Goal: Information Seeking & Learning: Learn about a topic

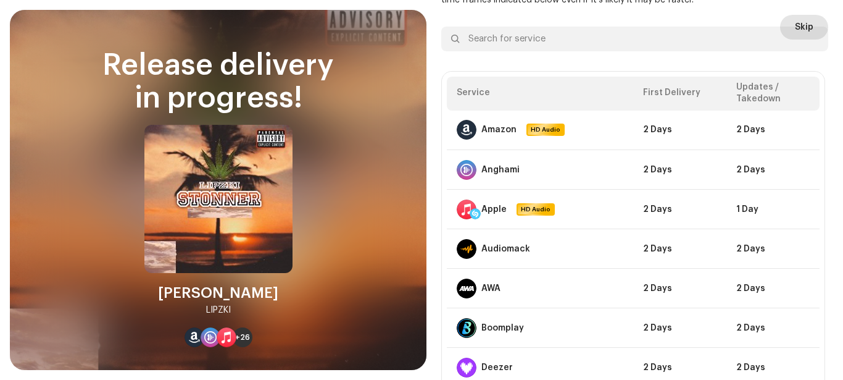
click at [801, 20] on span "Skip" at bounding box center [804, 27] width 19 height 25
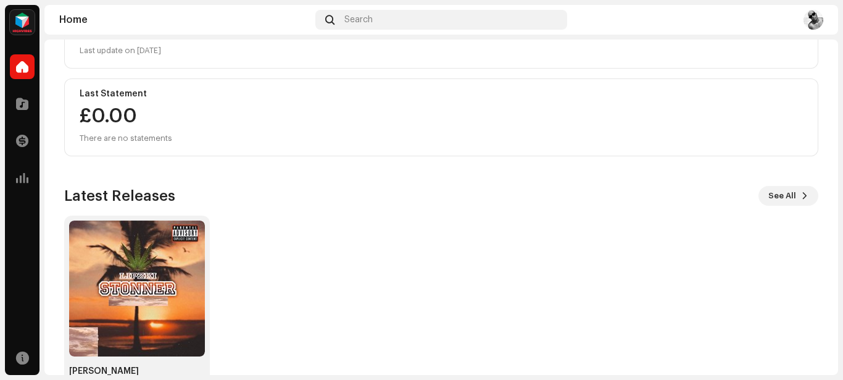
scroll to position [230, 0]
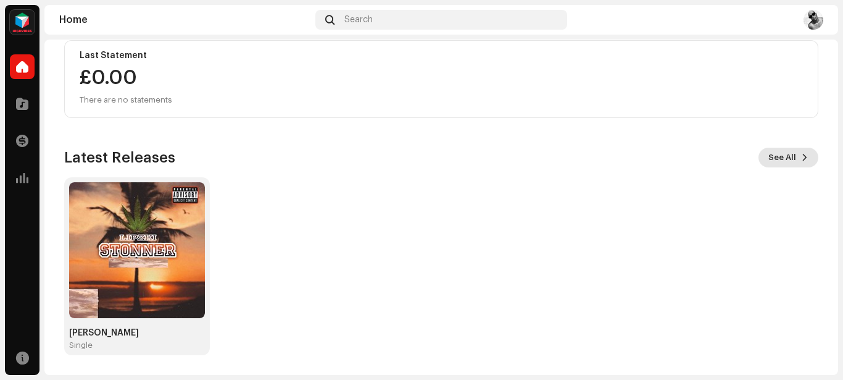
click at [801, 154] on span at bounding box center [804, 157] width 7 height 10
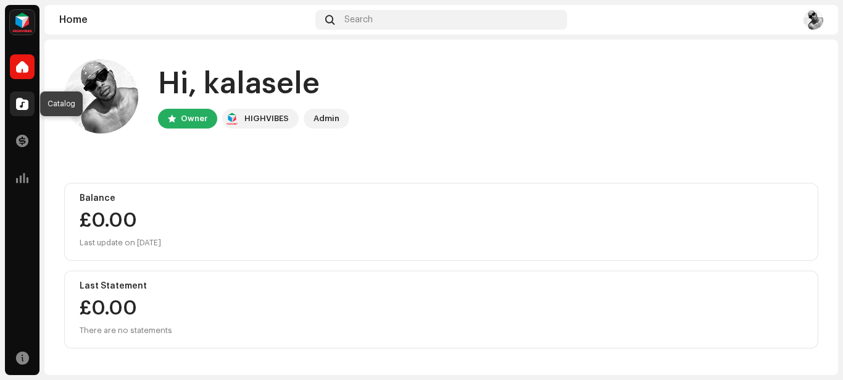
click at [19, 107] on span at bounding box center [22, 104] width 12 height 10
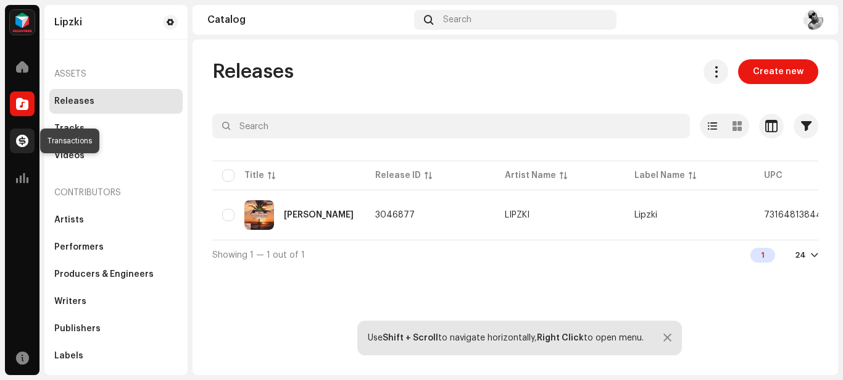
click at [25, 143] on span at bounding box center [22, 141] width 12 height 10
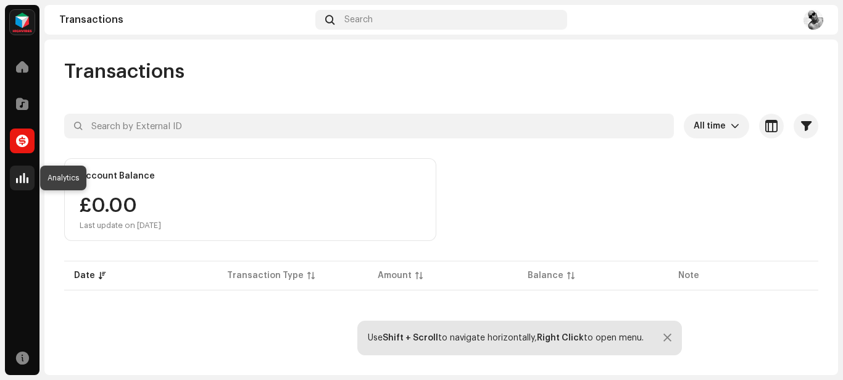
click at [27, 173] on span at bounding box center [22, 178] width 12 height 10
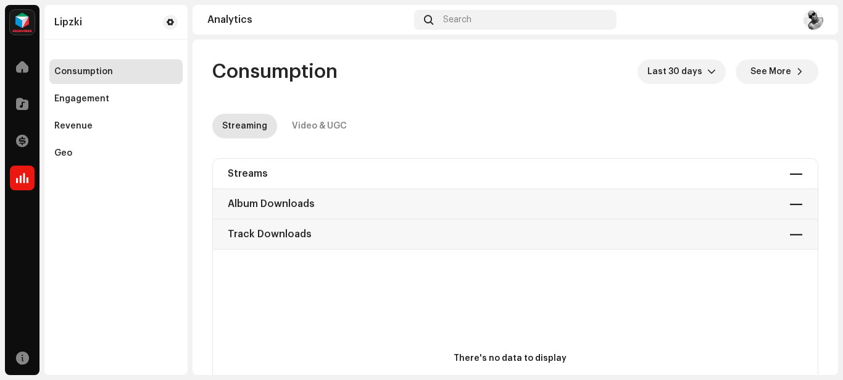
click at [367, 166] on div "Streams — Album Downloads — Track Downloads —" at bounding box center [515, 204] width 605 height 91
click at [796, 67] on span at bounding box center [799, 72] width 7 height 10
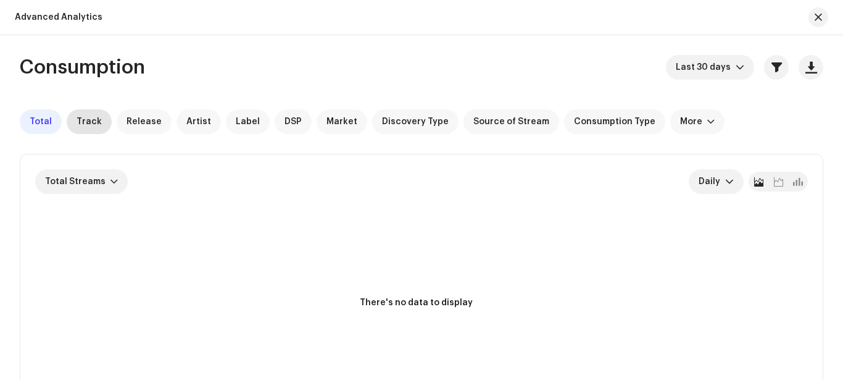
click at [84, 130] on div "Track" at bounding box center [89, 121] width 45 height 25
click at [136, 125] on span "Release" at bounding box center [144, 122] width 35 height 10
click at [196, 123] on span "Artist" at bounding box center [198, 122] width 25 height 10
click at [680, 126] on div "More" at bounding box center [691, 122] width 22 height 10
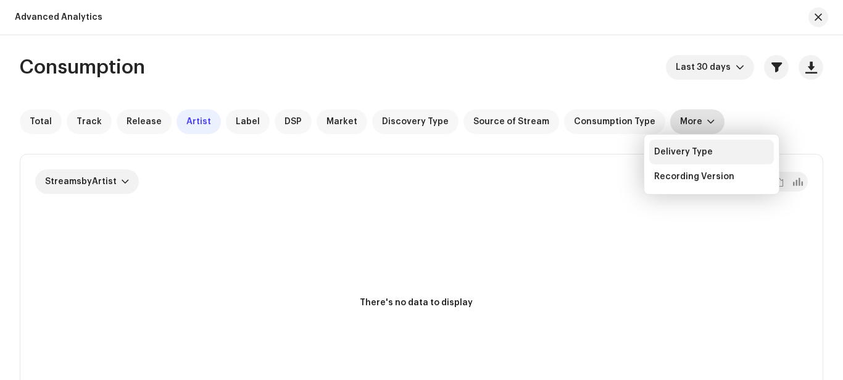
click at [682, 154] on div "Delivery Type" at bounding box center [683, 152] width 59 height 10
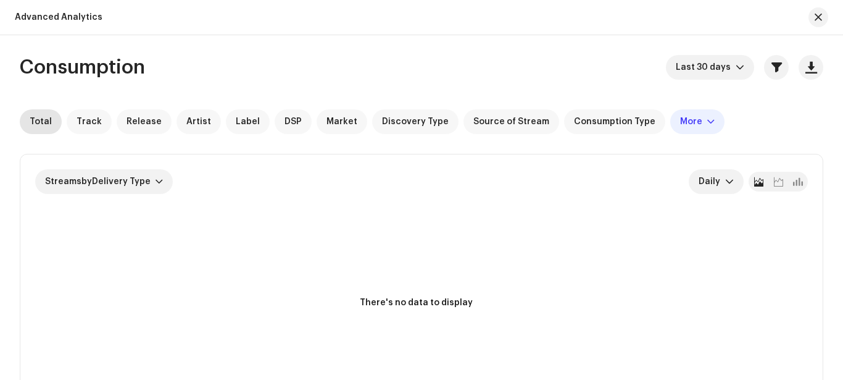
click at [46, 119] on span "Total" at bounding box center [41, 122] width 22 height 10
click at [290, 128] on div "DSP" at bounding box center [293, 121] width 37 height 25
click at [244, 120] on span "Label" at bounding box center [248, 122] width 24 height 10
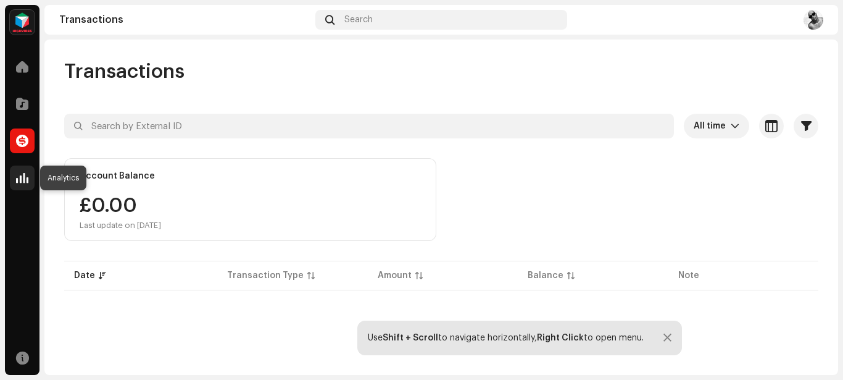
click at [21, 184] on div at bounding box center [22, 177] width 25 height 25
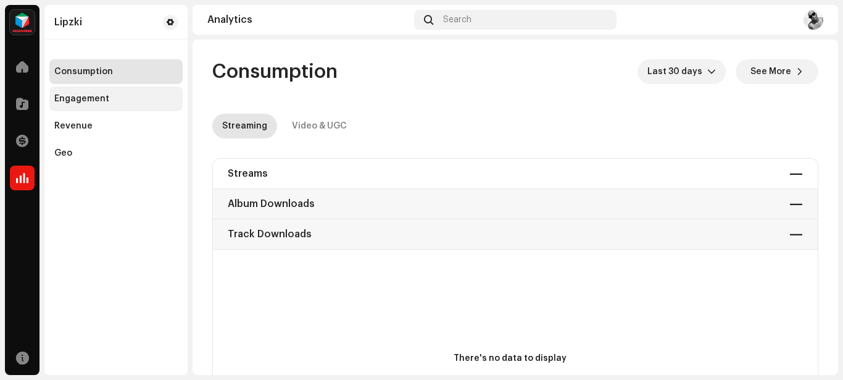
click at [80, 96] on div "Engagement" at bounding box center [81, 99] width 55 height 10
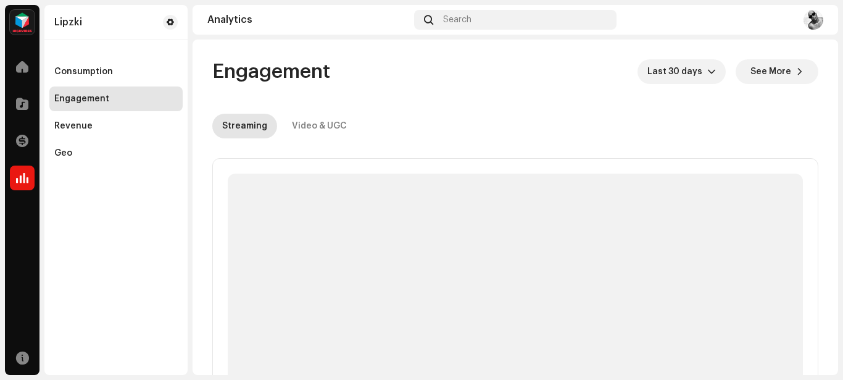
click at [84, 104] on div "Engagement" at bounding box center [115, 98] width 133 height 25
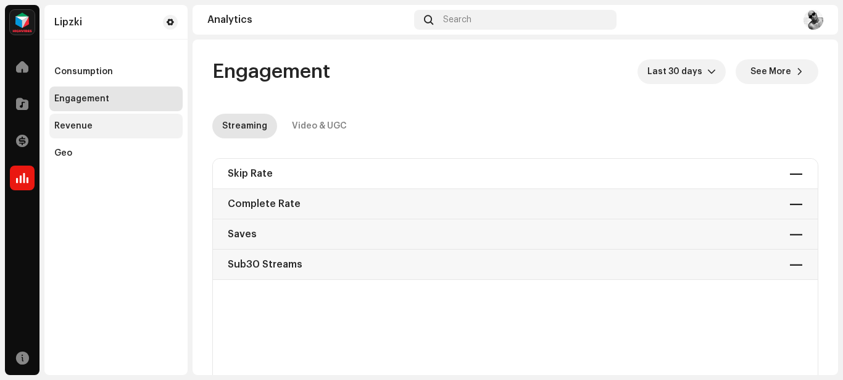
click at [79, 133] on div "Revenue" at bounding box center [115, 126] width 133 height 25
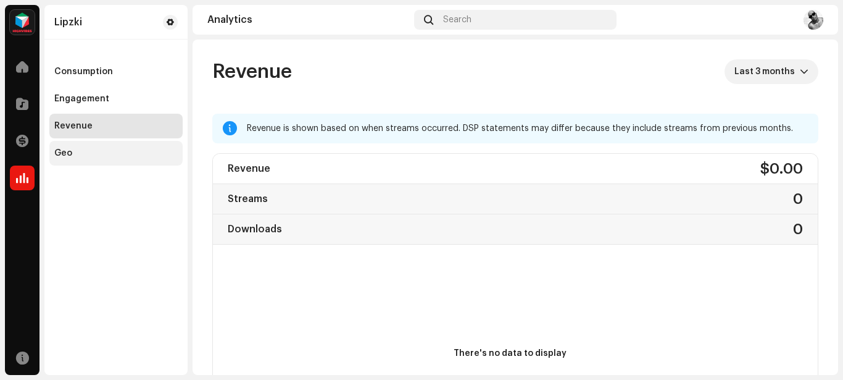
click at [65, 159] on div "Geo" at bounding box center [115, 153] width 133 height 25
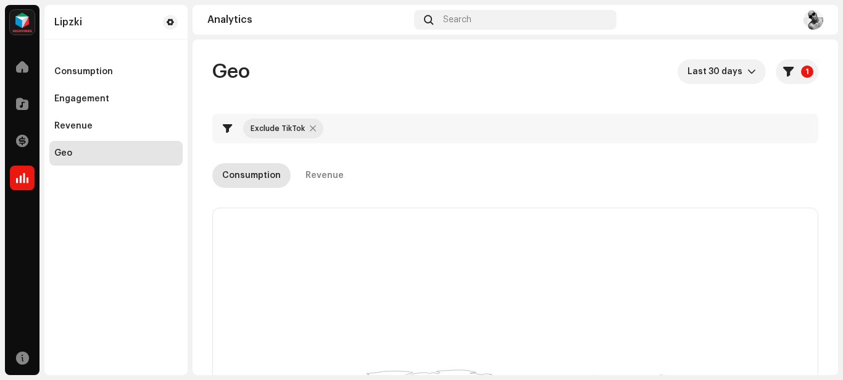
click at [310, 131] on div at bounding box center [313, 128] width 6 height 10
checkbox input "false"
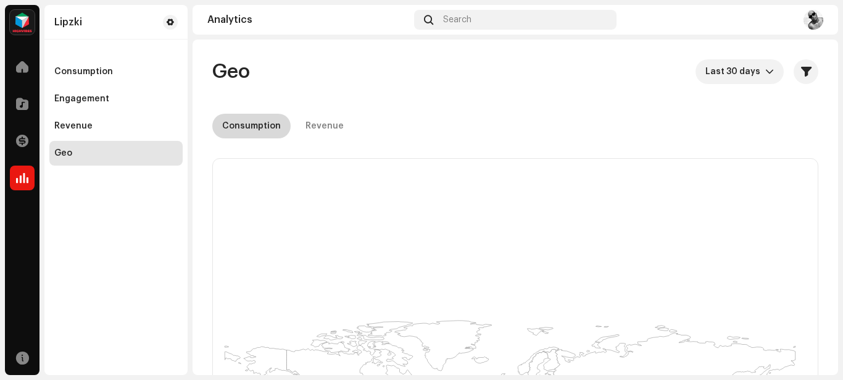
click at [272, 125] on div "Consumption" at bounding box center [251, 126] width 59 height 25
click at [138, 120] on div "Revenue" at bounding box center [115, 126] width 133 height 25
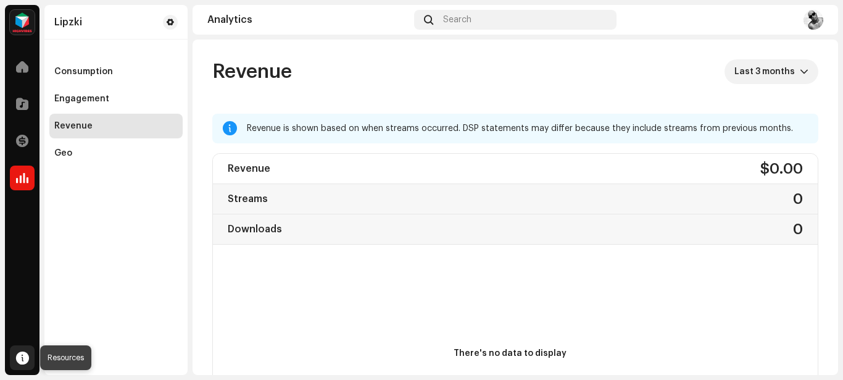
click at [23, 361] on span at bounding box center [22, 358] width 13 height 10
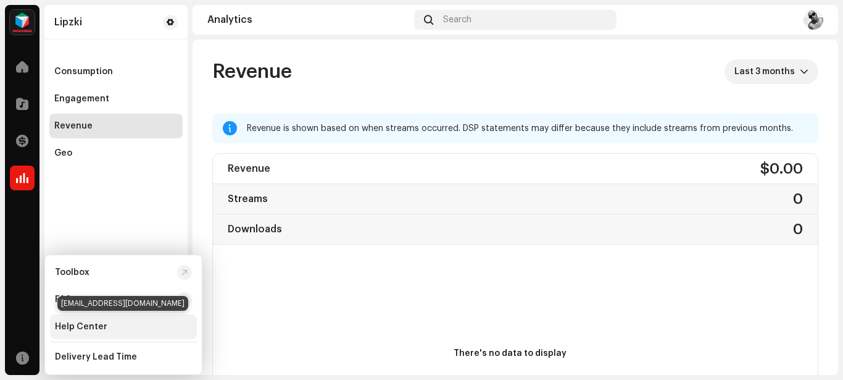
click at [91, 325] on div "Help Center" at bounding box center [81, 327] width 52 height 10
click at [112, 326] on div "Help Center" at bounding box center [123, 327] width 137 height 10
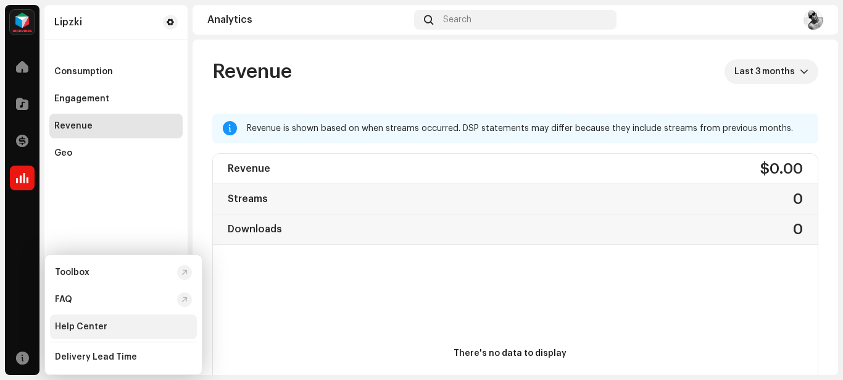
click at [121, 326] on div "Help Center" at bounding box center [123, 327] width 137 height 10
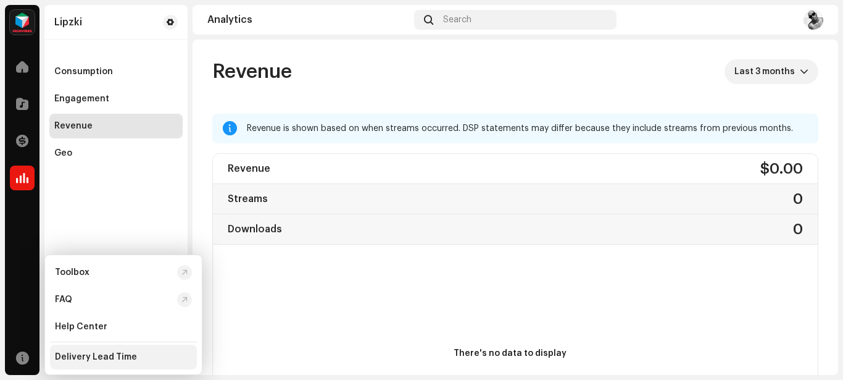
click at [162, 359] on div "Delivery Lead Time" at bounding box center [123, 357] width 137 height 10
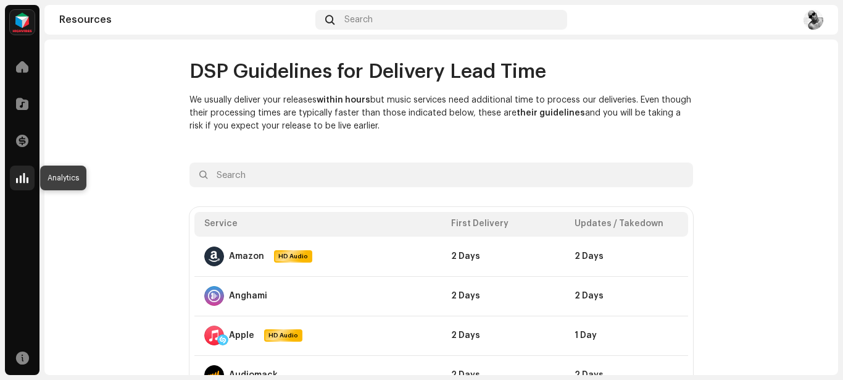
click at [18, 186] on div at bounding box center [22, 177] width 25 height 25
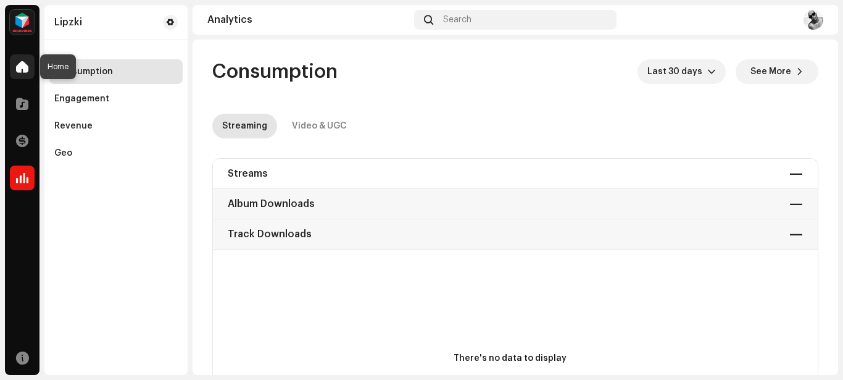
click at [17, 71] on span at bounding box center [22, 67] width 12 height 10
